Goal: Check status

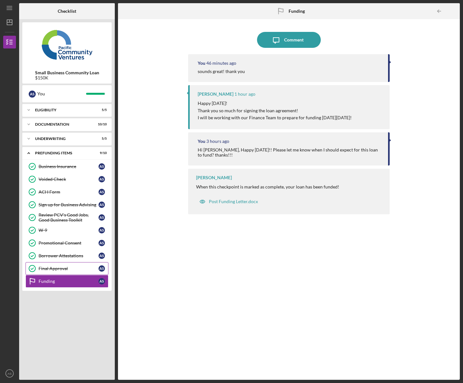
click at [55, 270] on div "Final Approval" at bounding box center [69, 268] width 60 height 5
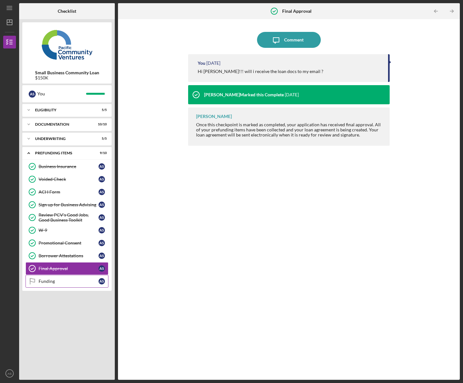
click at [54, 283] on div "Funding" at bounding box center [69, 281] width 60 height 5
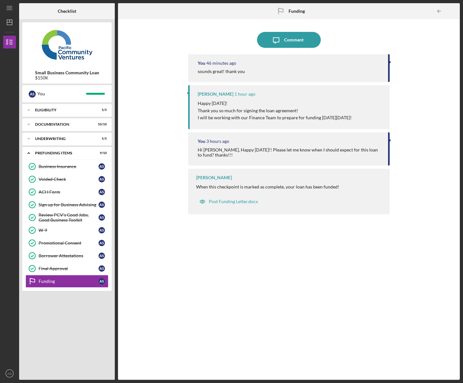
click at [219, 299] on div "You 46 minutes ago sounds great! thank you [PERSON_NAME] 1 hour ago Happy [DATE…" at bounding box center [288, 212] width 201 height 316
